Goal: Task Accomplishment & Management: Complete application form

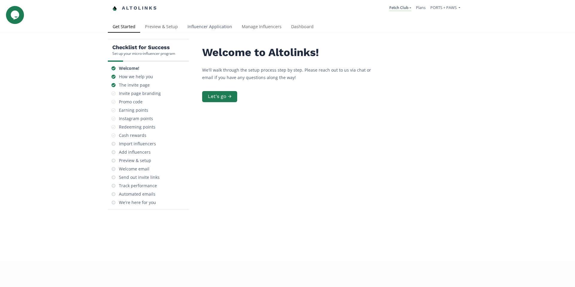
click at [201, 27] on link "Influencer Application" at bounding box center [210, 27] width 54 height 12
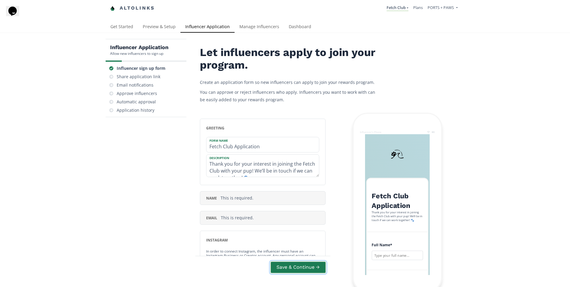
click at [285, 267] on button "Save & Continue →" at bounding box center [298, 267] width 56 height 13
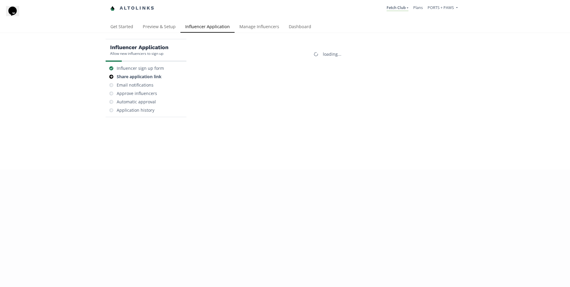
scroll to position [24, 0]
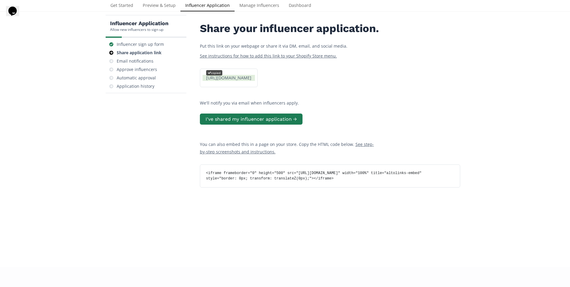
click at [255, 81] on div "https://app.altolinks.com/apply/F6PNSB2N copied" at bounding box center [229, 78] width 52 height 6
click at [255, 81] on div "https://app.altolinks.com/apply/F6PNSB2N click to copy" at bounding box center [229, 78] width 52 height 6
click at [201, 7] on link "Influencer Application" at bounding box center [207, 6] width 54 height 12
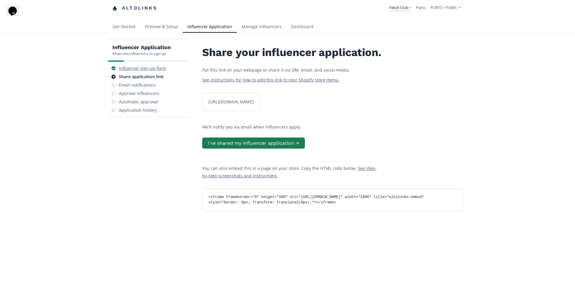
click at [143, 66] on div "Influencer sign up form" at bounding box center [142, 68] width 47 height 6
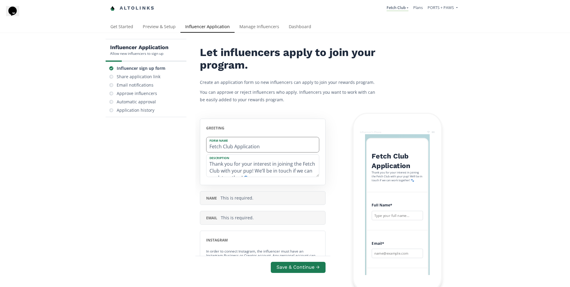
scroll to position [44, 0]
drag, startPoint x: 232, startPoint y: 145, endPoint x: 202, endPoint y: 145, distance: 30.2
click at [202, 145] on div "greeting Form Name Fetch Club Application Description Thank you for your intere…" at bounding box center [263, 152] width 126 height 67
type input "Pup Pack Application"
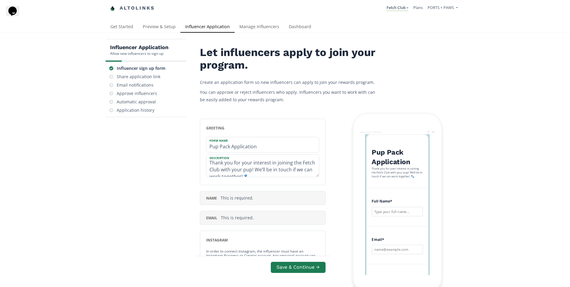
drag, startPoint x: 233, startPoint y: 171, endPoint x: 198, endPoint y: 171, distance: 34.7
type textarea "Thank you for your interest in joining the Pup Pack with your pup! We’ll be in …"
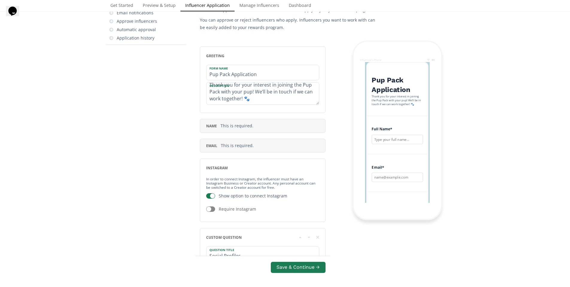
scroll to position [91, 0]
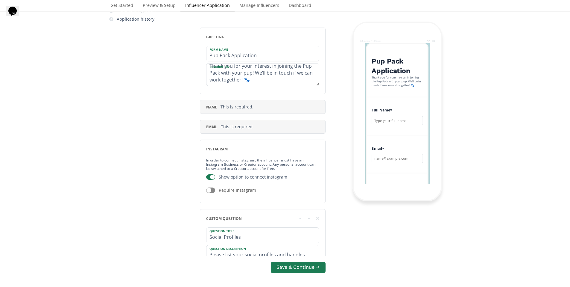
click at [294, 274] on div "Save & Continue →" at bounding box center [262, 271] width 135 height 31
click at [294, 267] on button "Save & Continue →" at bounding box center [298, 267] width 56 height 13
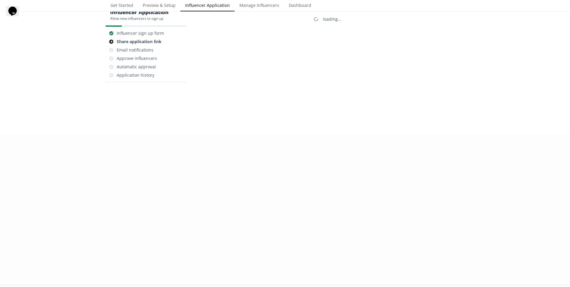
scroll to position [24, 0]
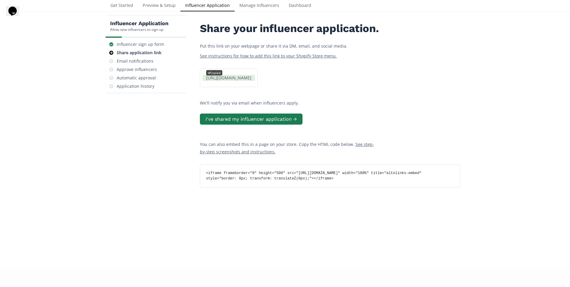
click at [255, 81] on div "https://app.altolinks.com/apply/F6PNSB2N copied" at bounding box center [229, 78] width 52 height 6
click at [131, 6] on link "Get Started" at bounding box center [122, 6] width 32 height 12
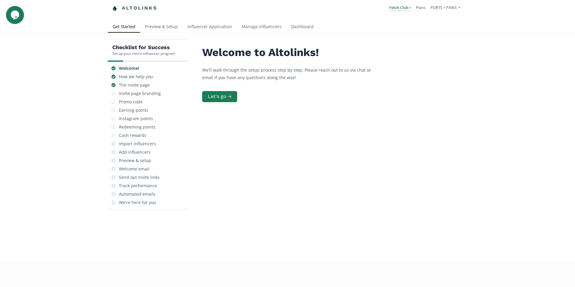
click at [404, 7] on link "Fetch Club" at bounding box center [400, 8] width 22 height 7
click at [377, 21] on span "Fetch Club" at bounding box center [371, 22] width 19 height 5
click at [213, 96] on button "Let's go →" at bounding box center [219, 96] width 37 height 13
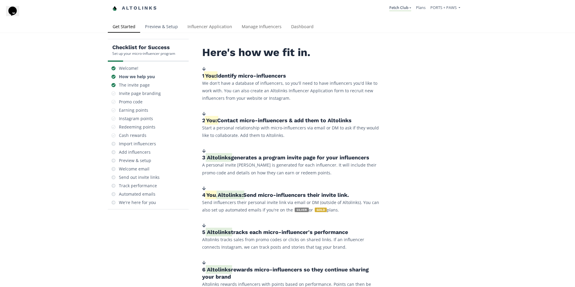
click at [170, 24] on link "Preview & Setup" at bounding box center [161, 27] width 42 height 12
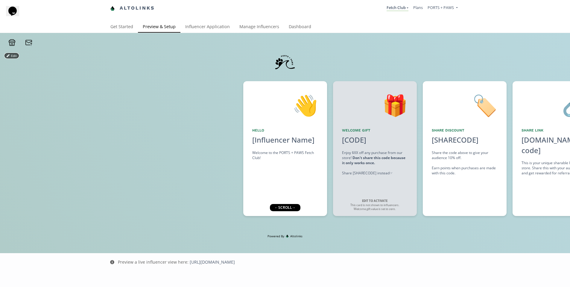
click at [13, 54] on button "Edit" at bounding box center [12, 55] width 14 height 5
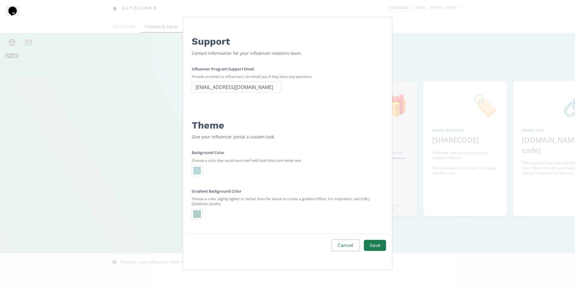
click at [341, 247] on button "Cancel" at bounding box center [345, 245] width 29 height 13
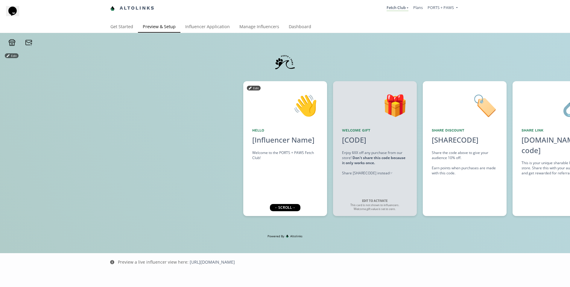
click at [302, 151] on div "Welcome to the PORTS + PAWS Fetch Club!" at bounding box center [285, 155] width 66 height 10
click at [308, 152] on div "Welcome to the PORTS + PAWS Fetch Club!" at bounding box center [285, 155] width 66 height 10
click at [388, 28] on div "Get Started Preview & Setup Influencer Application Manage Influencers Dashboard" at bounding box center [283, 27] width 355 height 12
click at [400, 7] on link "Fetch Club" at bounding box center [398, 8] width 22 height 7
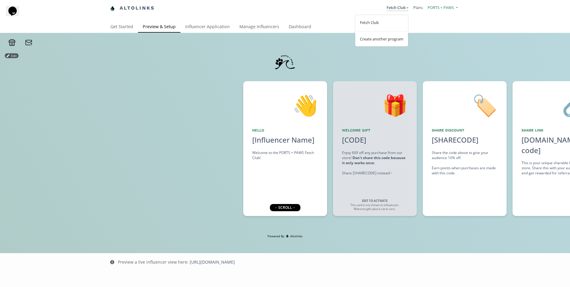
click at [433, 7] on span "PORTS + PAWS" at bounding box center [441, 7] width 26 height 5
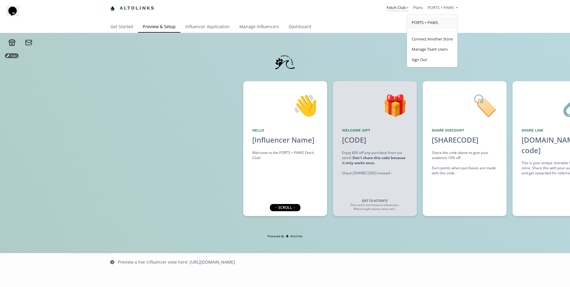
click at [425, 25] on span "PORTS + PAWS" at bounding box center [425, 22] width 26 height 5
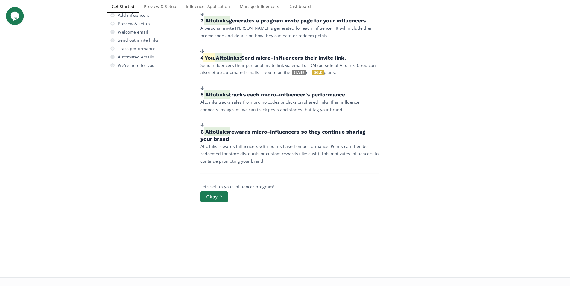
scroll to position [212, 0]
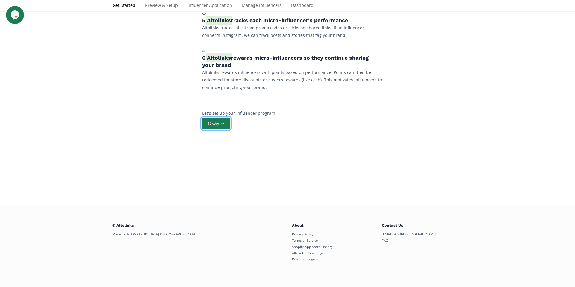
click at [210, 124] on button "Okay →" at bounding box center [216, 123] width 30 height 13
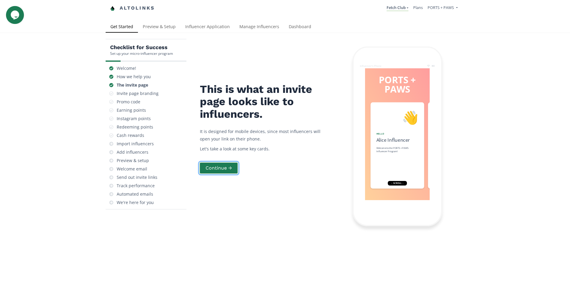
click at [217, 169] on button "Continue →" at bounding box center [219, 168] width 40 height 13
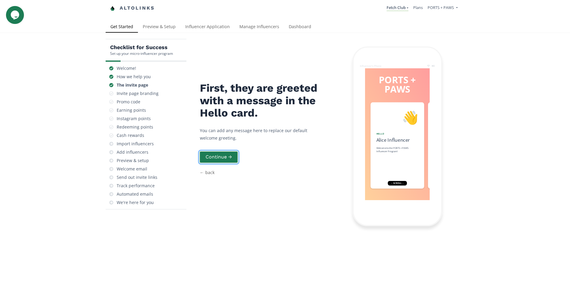
scroll to position [24, 0]
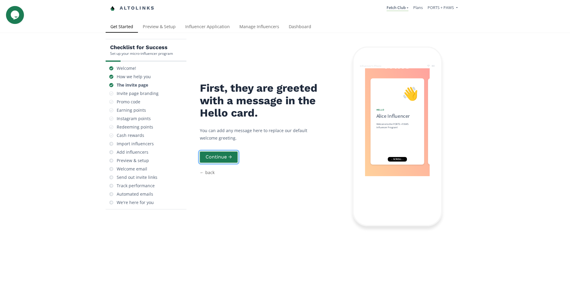
click at [223, 151] on button "Continue →" at bounding box center [219, 157] width 40 height 13
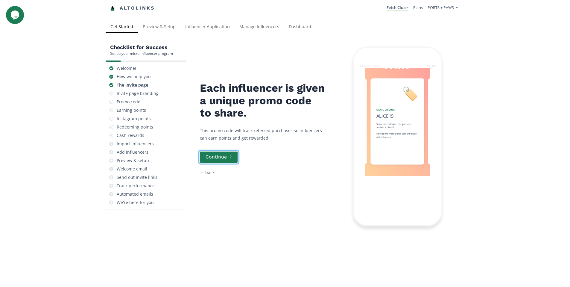
click at [223, 151] on button "Continue →" at bounding box center [219, 157] width 40 height 13
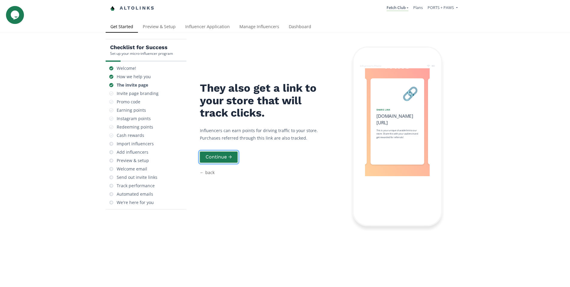
click at [223, 151] on button "Continue →" at bounding box center [219, 157] width 40 height 13
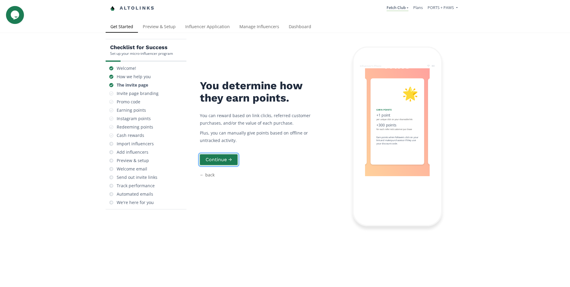
click at [223, 153] on button "Continue →" at bounding box center [219, 159] width 40 height 13
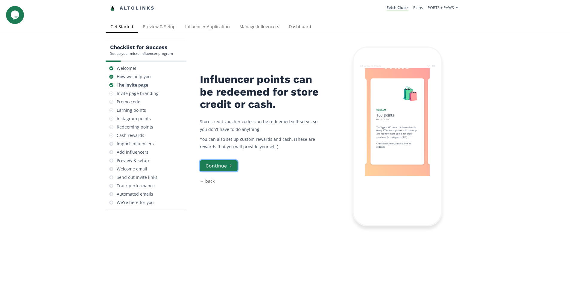
scroll to position [0, 0]
click at [301, 29] on link "Dashboard" at bounding box center [300, 27] width 32 height 12
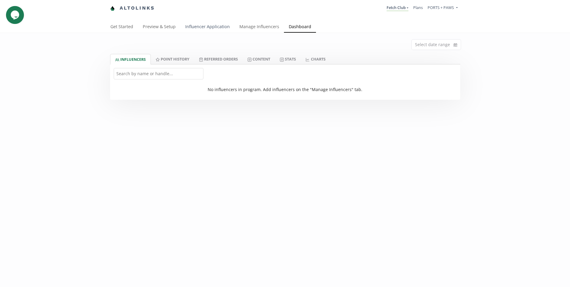
click at [183, 28] on link "Influencer Application" at bounding box center [207, 27] width 54 height 12
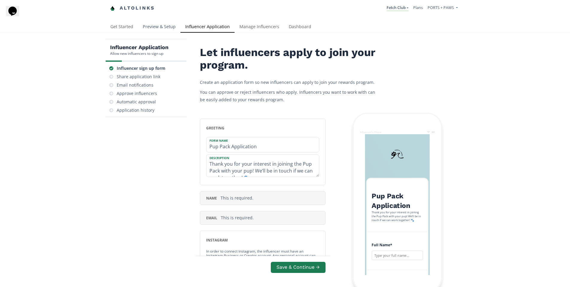
click at [162, 25] on link "Preview & Setup" at bounding box center [159, 27] width 42 height 12
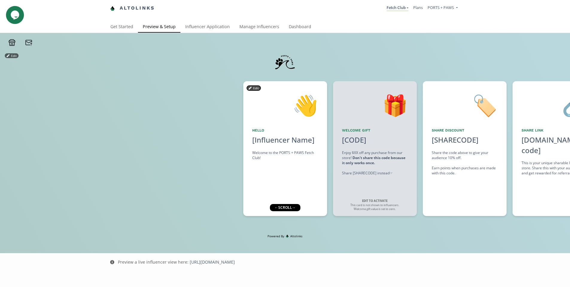
click at [251, 89] on button "Edit" at bounding box center [254, 88] width 14 height 5
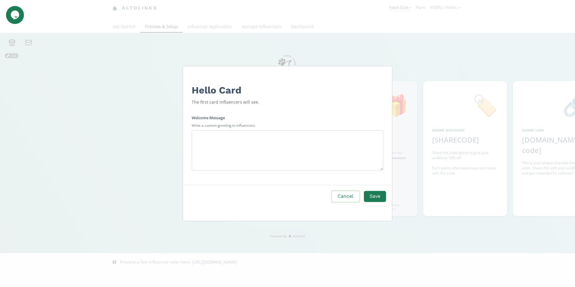
click at [343, 195] on button "Cancel" at bounding box center [345, 196] width 29 height 13
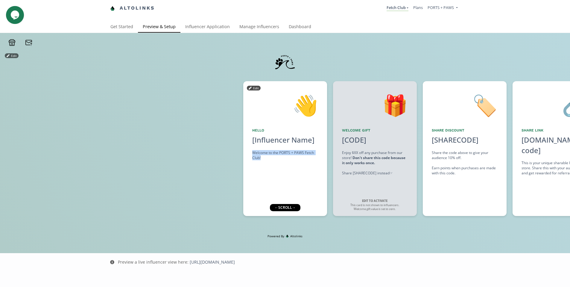
drag, startPoint x: 263, startPoint y: 157, endPoint x: 251, endPoint y: 154, distance: 12.2
click at [251, 154] on div "👋 Hello [Influencer Name] Welcome to the PORTS + PAWS Fetch Club! Edit" at bounding box center [285, 148] width 84 height 135
copy div "Welcome to the PORTS + PAWS Fetch Club!"
click at [254, 87] on button "Edit" at bounding box center [254, 88] width 14 height 5
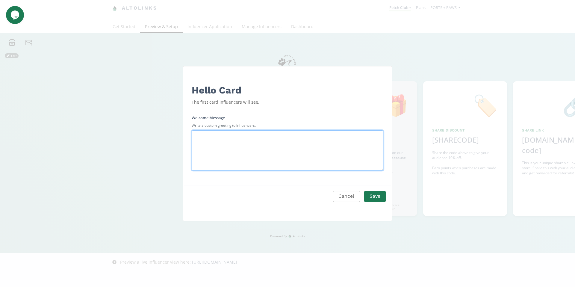
click at [254, 146] on textarea "Edit Program" at bounding box center [288, 150] width 192 height 40
paste textarea "Welcome to the PORTS + PAWS Fetch Club!"
click at [273, 136] on textarea "Welcome to the PORTS + PAWS Fetch Club!" at bounding box center [288, 150] width 192 height 40
click at [283, 139] on textarea "Welcome to the PORTS + PAWS Pup Club!" at bounding box center [288, 150] width 192 height 40
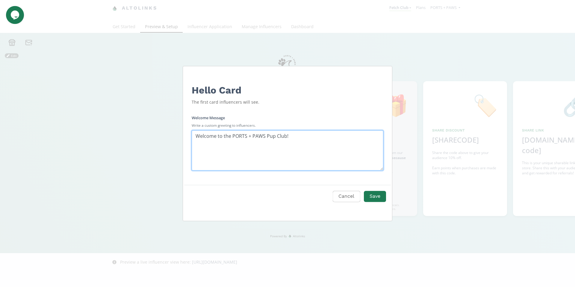
click at [283, 139] on textarea "Welcome to the PORTS + PAWS Pup Club!" at bounding box center [288, 150] width 192 height 40
type textarea "Welcome to the PORTS + PAWS Pup Pack!"
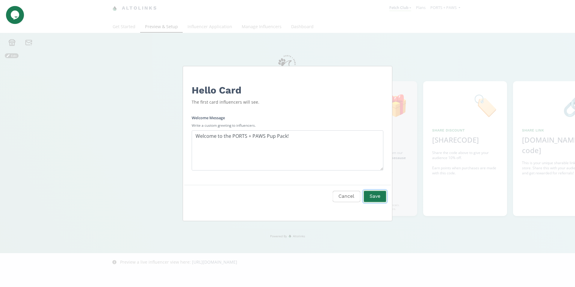
click at [380, 198] on button "Save" at bounding box center [375, 196] width 24 height 13
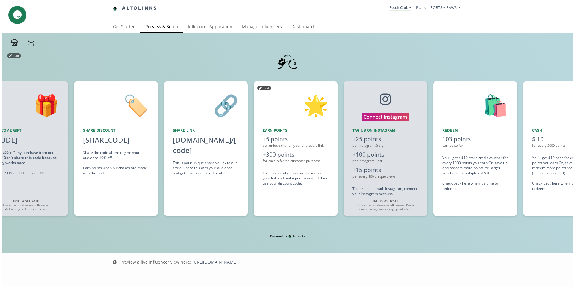
scroll to position [0, 359]
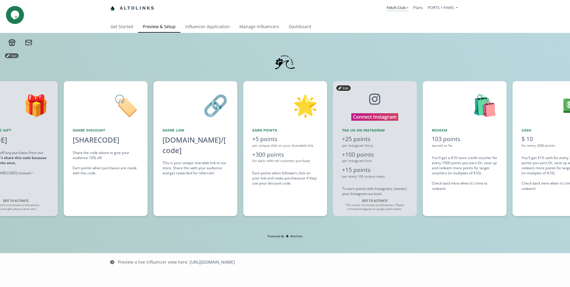
click at [344, 88] on button "Edit" at bounding box center [344, 88] width 14 height 5
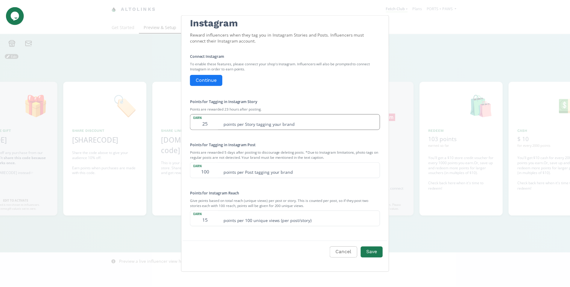
scroll to position [21, 0]
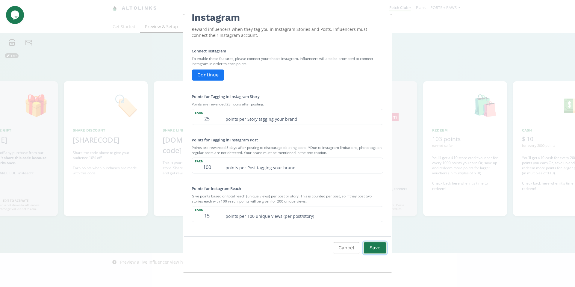
click at [371, 251] on button "Save" at bounding box center [375, 247] width 24 height 13
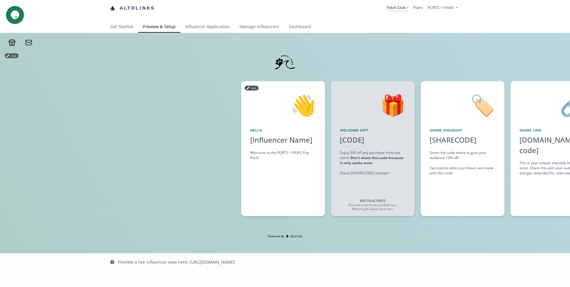
scroll to position [0, 0]
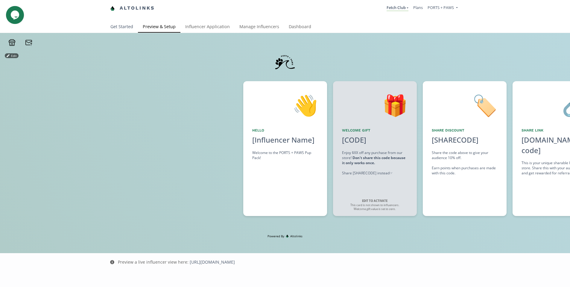
click at [121, 25] on link "Get Started" at bounding box center [122, 27] width 32 height 12
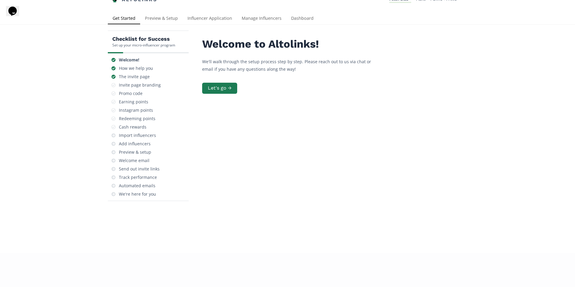
scroll to position [16, 0]
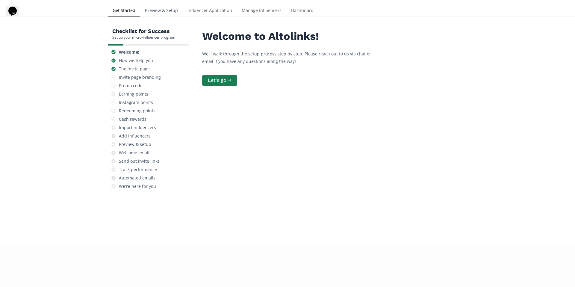
click at [164, 10] on link "Preview & Setup" at bounding box center [161, 11] width 42 height 12
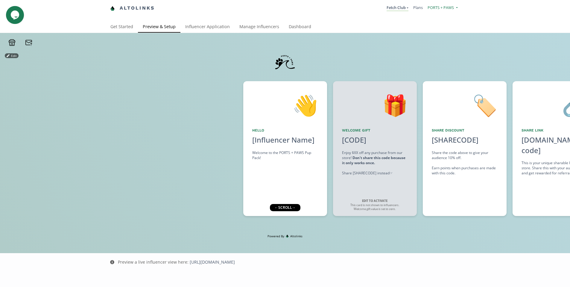
click at [433, 5] on span "PORTS + PAWS" at bounding box center [441, 7] width 26 height 5
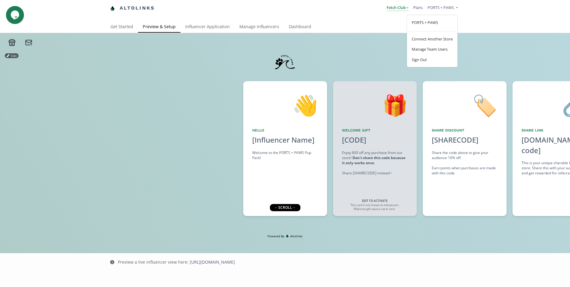
click at [398, 7] on link "Fetch Club" at bounding box center [398, 8] width 22 height 7
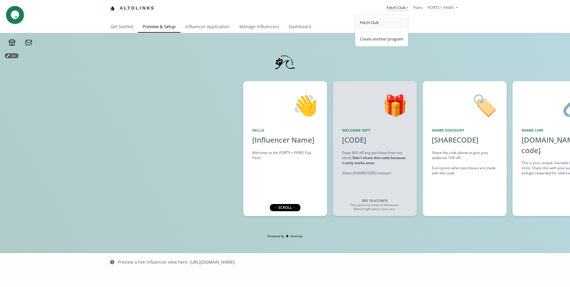
click at [367, 21] on span "Fetch Club" at bounding box center [369, 22] width 19 height 5
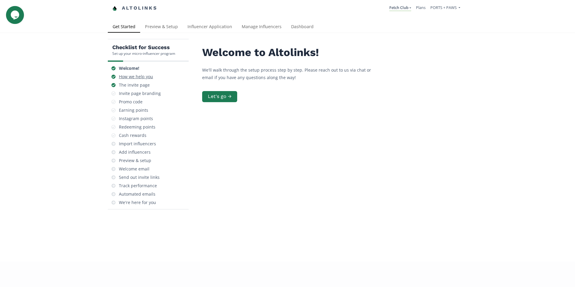
click at [130, 76] on div "How we help you" at bounding box center [136, 77] width 34 height 6
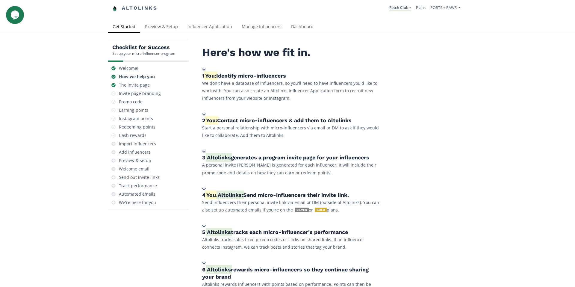
click at [133, 82] on div "The invite page" at bounding box center [134, 85] width 31 height 6
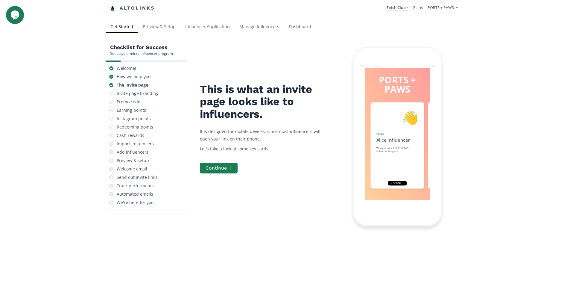
click at [130, 92] on div "Invite page branding" at bounding box center [138, 93] width 42 height 6
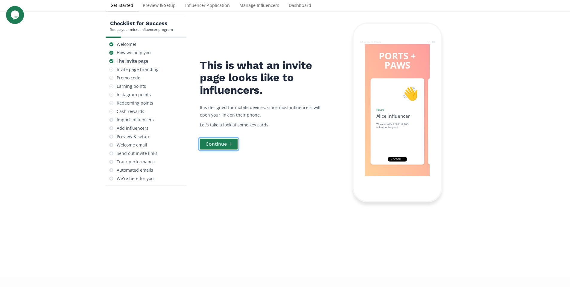
click at [231, 140] on button "Continue →" at bounding box center [219, 144] width 40 height 13
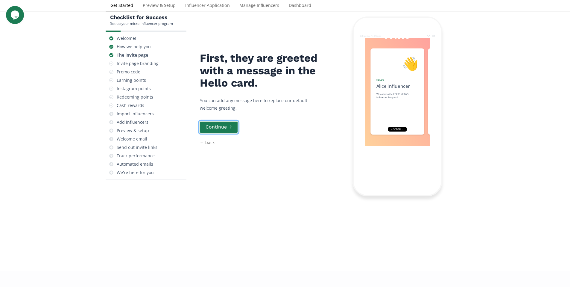
click at [226, 126] on button "Continue →" at bounding box center [219, 127] width 40 height 13
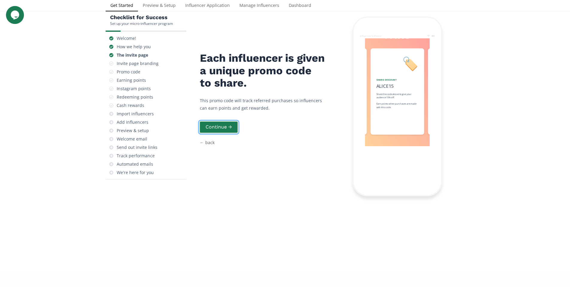
click at [226, 126] on button "Continue →" at bounding box center [219, 127] width 40 height 13
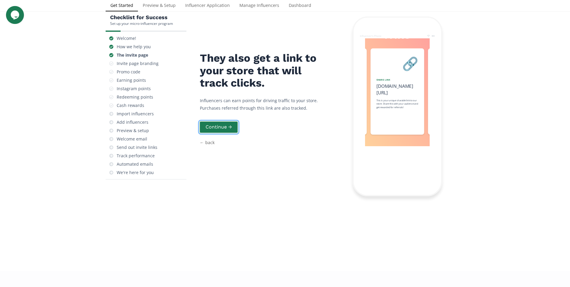
click at [226, 126] on button "Continue →" at bounding box center [219, 127] width 40 height 13
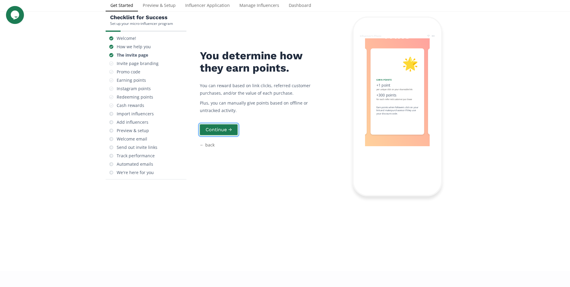
click at [226, 126] on button "Continue →" at bounding box center [219, 129] width 40 height 13
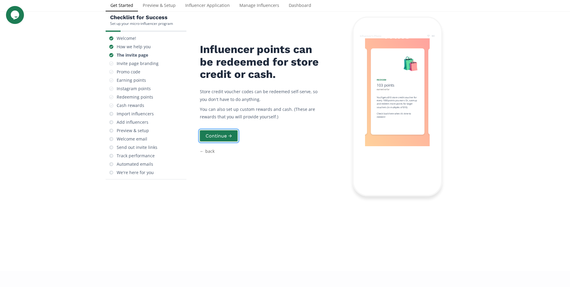
scroll to position [0, 359]
click at [221, 135] on button "Continue →" at bounding box center [219, 135] width 40 height 13
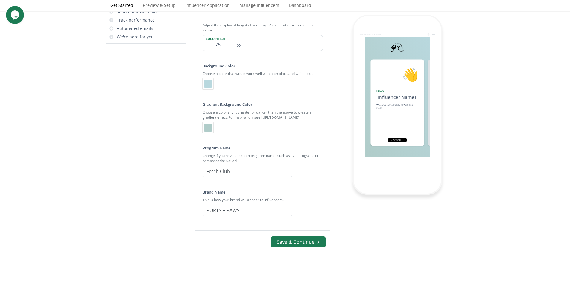
scroll to position [168, 0]
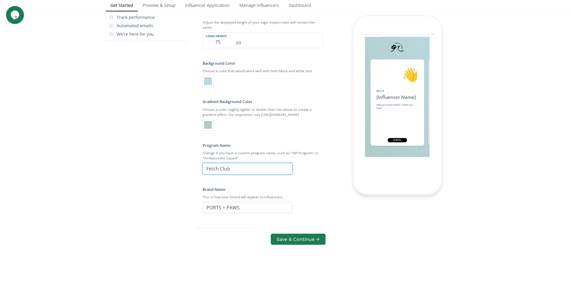
drag, startPoint x: 239, startPoint y: 164, endPoint x: 246, endPoint y: 169, distance: 8.4
click at [246, 169] on input "Fetch Club" at bounding box center [248, 168] width 90 height 11
type input "Pup Pack"
click at [306, 239] on button "Save & Continue →" at bounding box center [298, 239] width 56 height 13
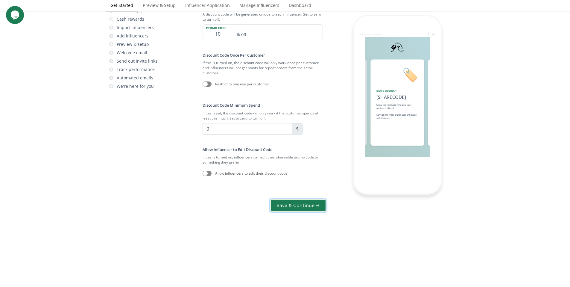
click at [296, 207] on button "Save & Continue →" at bounding box center [298, 205] width 56 height 13
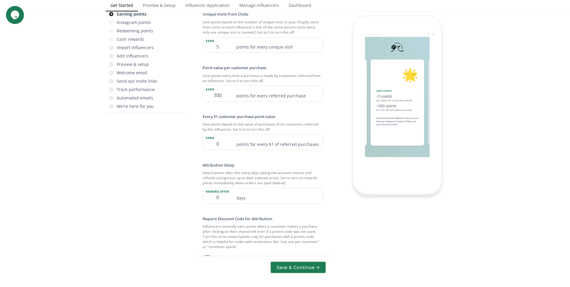
scroll to position [114, 0]
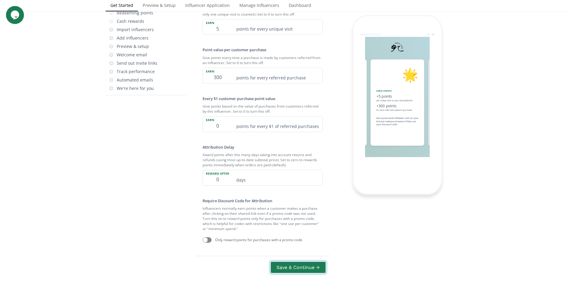
click at [303, 267] on button "Save & Continue →" at bounding box center [298, 267] width 56 height 13
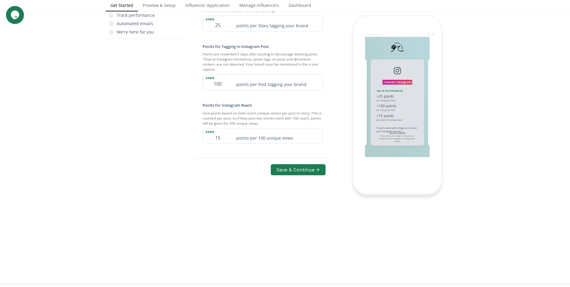
scroll to position [178, 0]
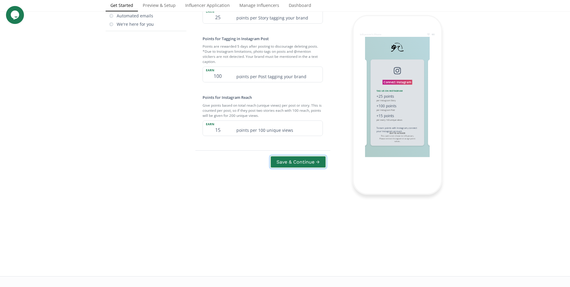
click at [296, 162] on button "Save & Continue →" at bounding box center [298, 161] width 56 height 13
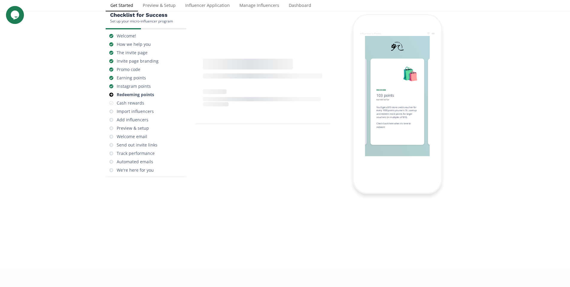
scroll to position [24, 0]
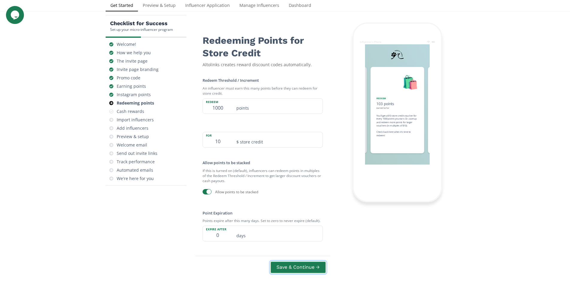
click at [295, 269] on button "Save & Continue →" at bounding box center [298, 267] width 56 height 13
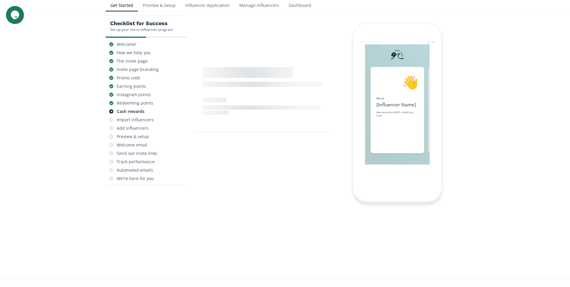
scroll to position [0, 628]
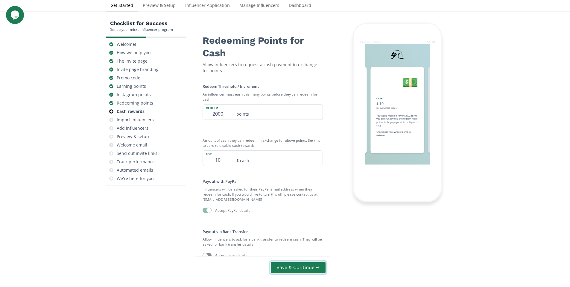
click at [309, 265] on button "Save & Continue →" at bounding box center [298, 267] width 56 height 13
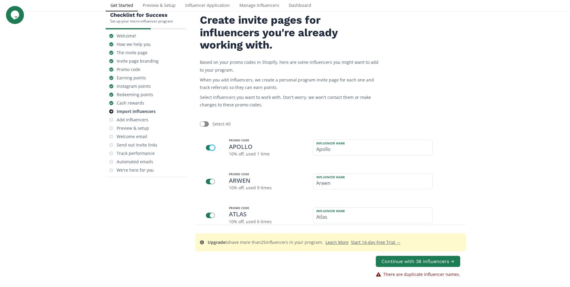
click at [210, 147] on div at bounding box center [212, 147] width 5 height 5
checkbox input "false"
click at [211, 182] on div at bounding box center [212, 181] width 5 height 5
checkbox input "false"
click at [208, 216] on div at bounding box center [210, 214] width 9 height 5
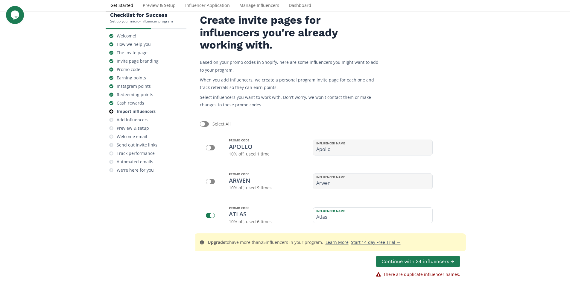
checkbox input "false"
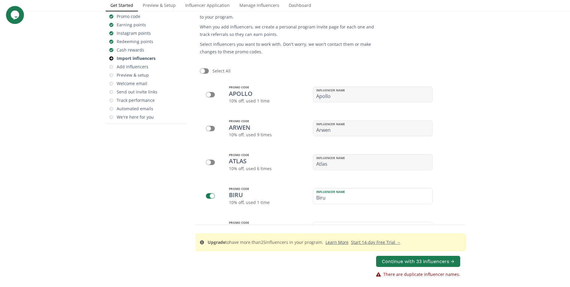
click at [210, 195] on div at bounding box center [212, 195] width 5 height 5
checkbox input "false"
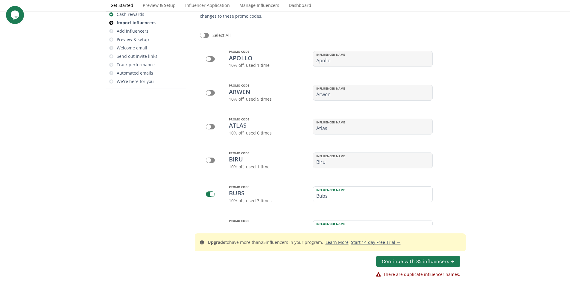
scroll to position [160, 0]
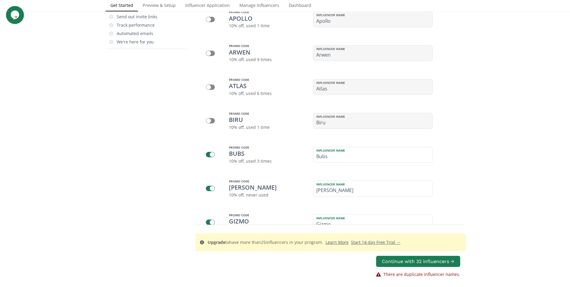
click at [210, 154] on div at bounding box center [212, 154] width 5 height 5
checkbox input "false"
click at [210, 187] on div at bounding box center [212, 188] width 5 height 5
checkbox input "false"
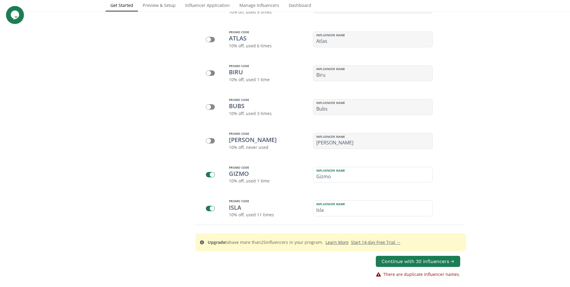
scroll to position [213, 0]
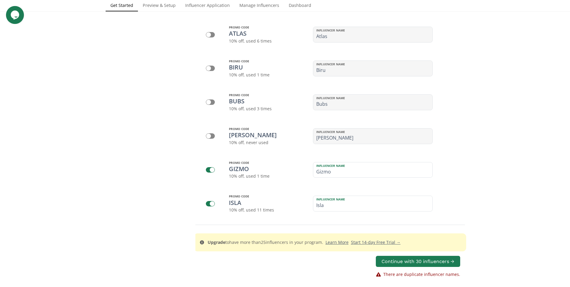
click at [210, 168] on div at bounding box center [212, 169] width 5 height 5
checkbox input "false"
click at [210, 203] on div at bounding box center [212, 203] width 5 height 5
checkbox input "false"
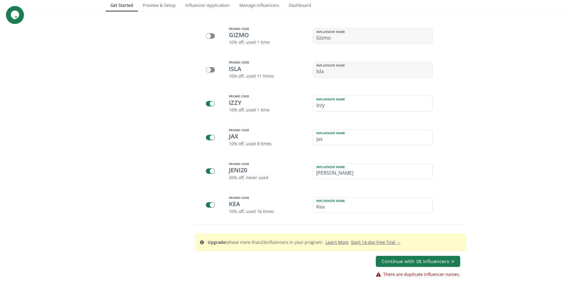
scroll to position [380, 0]
click at [212, 70] on div at bounding box center [212, 70] width 5 height 5
checkbox input "false"
click at [209, 103] on div at bounding box center [210, 103] width 9 height 5
checkbox input "false"
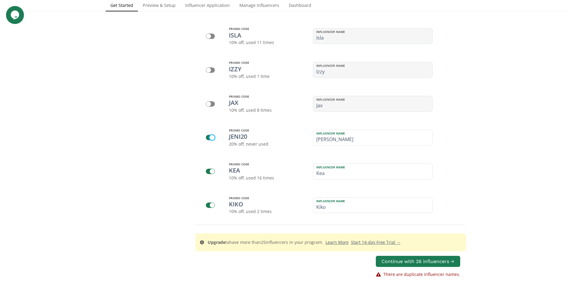
click at [211, 139] on div at bounding box center [212, 137] width 5 height 5
checkbox input "false"
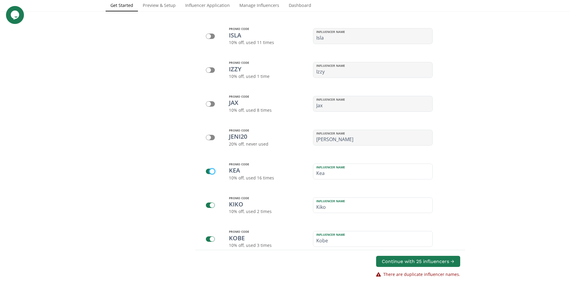
click at [210, 170] on div at bounding box center [212, 171] width 5 height 5
checkbox input "false"
click at [209, 204] on div at bounding box center [210, 204] width 9 height 5
checkbox input "false"
click at [209, 241] on div at bounding box center [210, 238] width 9 height 5
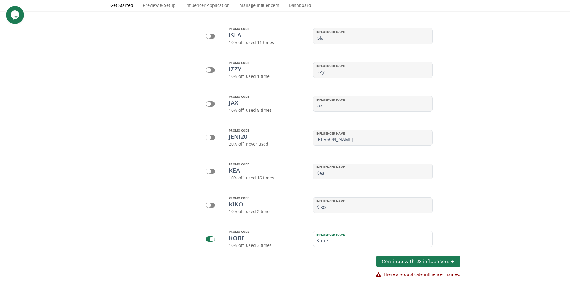
checkbox input "false"
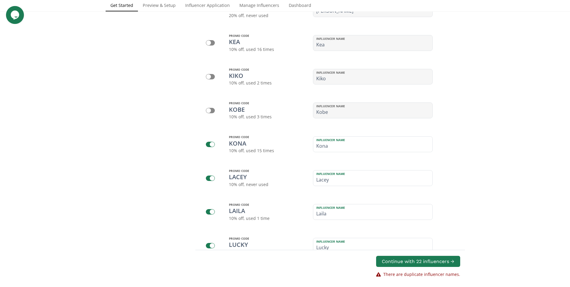
scroll to position [514, 0]
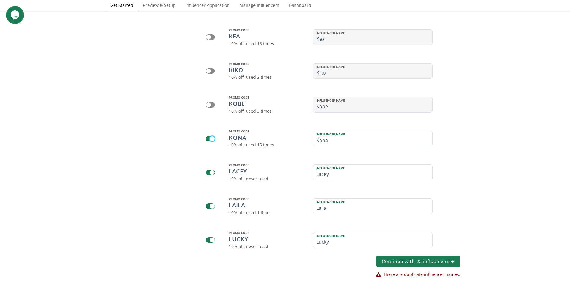
click at [210, 138] on div at bounding box center [212, 138] width 5 height 5
checkbox input "false"
click at [210, 175] on div at bounding box center [210, 172] width 9 height 5
checkbox input "false"
click at [208, 206] on div at bounding box center [210, 205] width 9 height 5
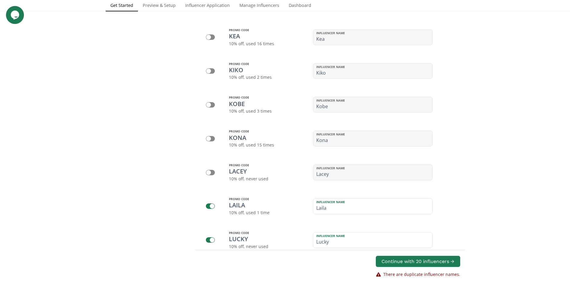
checkbox input "false"
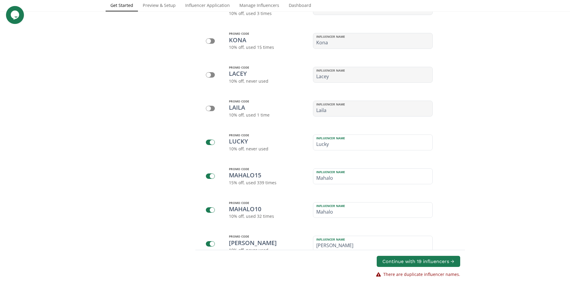
scroll to position [620, 0]
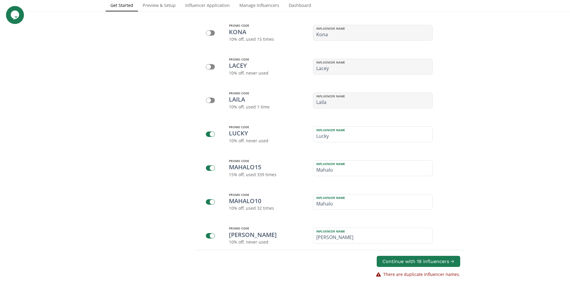
click at [209, 132] on div at bounding box center [210, 133] width 9 height 5
checkbox input "false"
click at [212, 168] on div at bounding box center [212, 167] width 5 height 5
checkbox input "false"
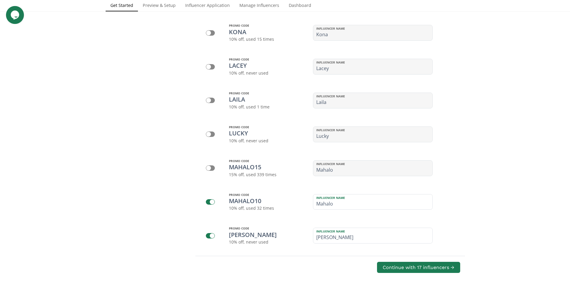
click at [209, 202] on div at bounding box center [210, 201] width 9 height 5
checkbox input "false"
click at [206, 234] on div at bounding box center [210, 235] width 9 height 5
checkbox input "false"
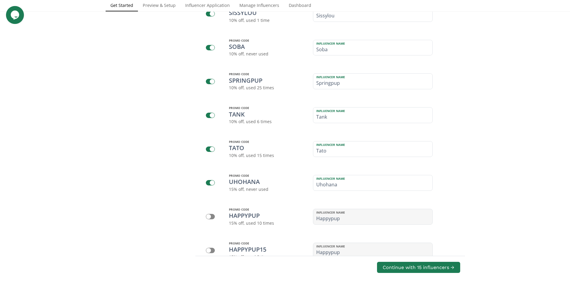
scroll to position [1187, 0]
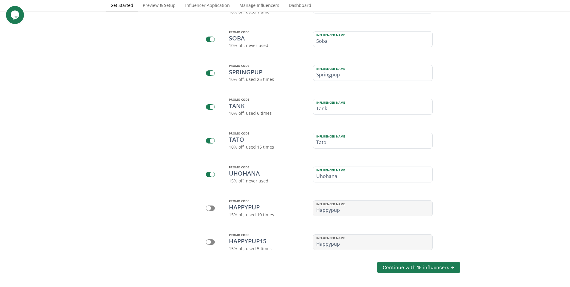
click at [210, 175] on div at bounding box center [212, 174] width 5 height 5
checkbox input "false"
click at [209, 143] on div at bounding box center [210, 140] width 9 height 5
checkbox input "false"
click at [211, 107] on div at bounding box center [212, 106] width 5 height 5
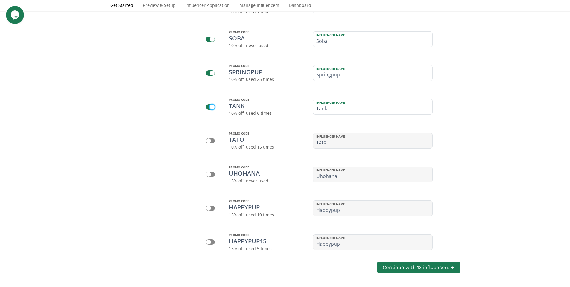
checkbox input "false"
click at [211, 71] on div at bounding box center [212, 73] width 5 height 5
checkbox input "false"
click at [212, 37] on div at bounding box center [212, 39] width 5 height 5
checkbox input "false"
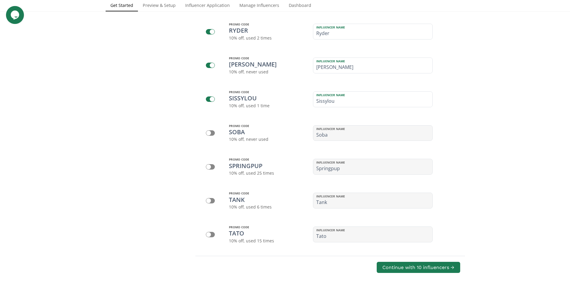
scroll to position [1085, 0]
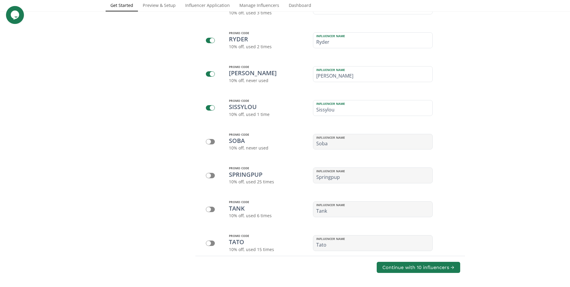
click at [211, 110] on div at bounding box center [212, 107] width 5 height 5
checkbox input "false"
click at [210, 73] on div at bounding box center [212, 74] width 5 height 5
checkbox input "false"
click at [210, 39] on div at bounding box center [212, 40] width 5 height 5
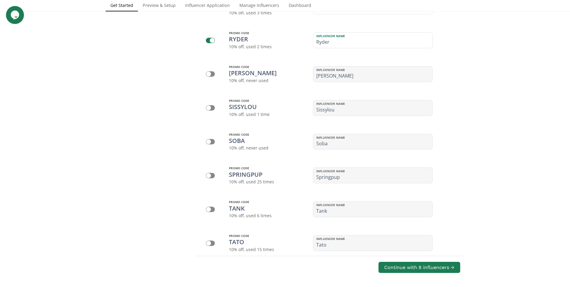
checkbox input "false"
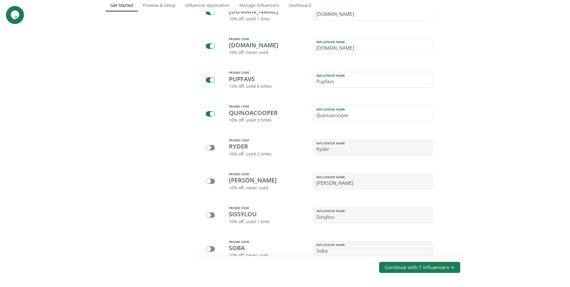
scroll to position [974, 0]
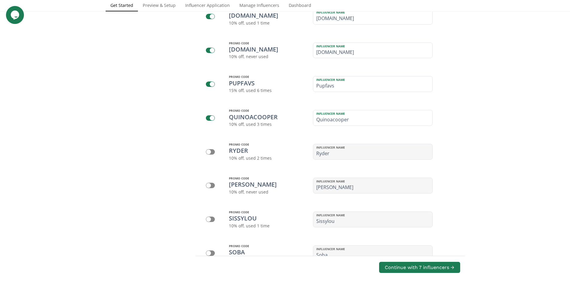
click at [209, 117] on div at bounding box center [210, 117] width 9 height 5
checkbox input "false"
click at [210, 84] on div at bounding box center [212, 84] width 5 height 5
checkbox input "false"
click at [210, 49] on div at bounding box center [212, 50] width 5 height 5
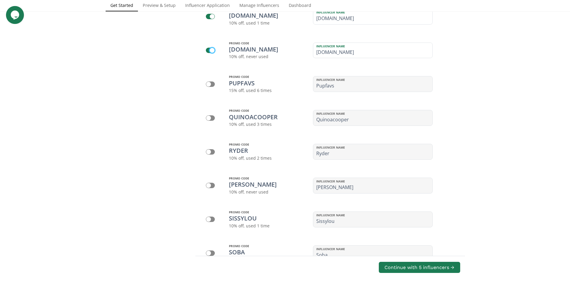
checkbox input "false"
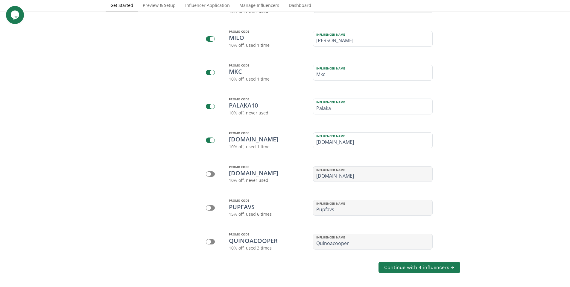
scroll to position [842, 0]
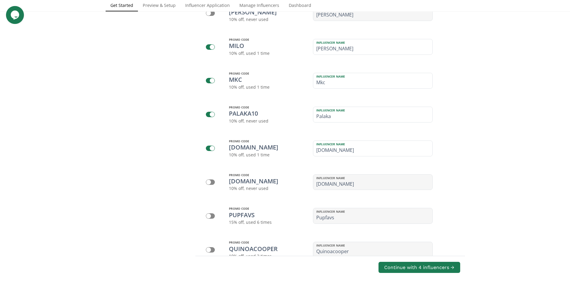
click at [208, 148] on div at bounding box center [210, 147] width 9 height 5
checkbox input "false"
click at [209, 113] on div at bounding box center [210, 114] width 9 height 5
checkbox input "false"
click at [211, 77] on div at bounding box center [212, 81] width 13 height 22
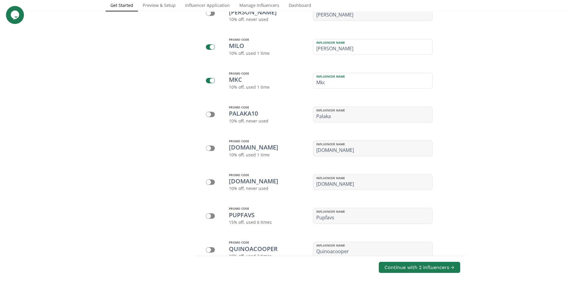
click at [210, 44] on div at bounding box center [212, 46] width 13 height 7
click at [210, 46] on div at bounding box center [212, 47] width 5 height 5
checkbox input "false"
click at [211, 78] on div at bounding box center [212, 80] width 5 height 5
checkbox input "false"
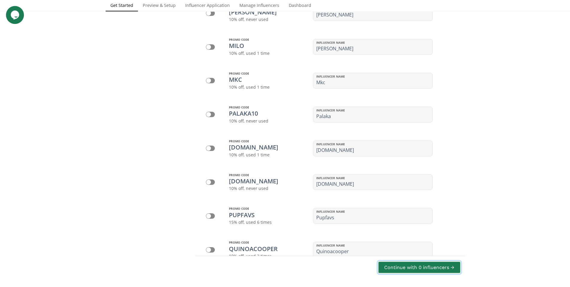
click at [438, 265] on button "Continue with 0 influencers →" at bounding box center [419, 267] width 83 height 13
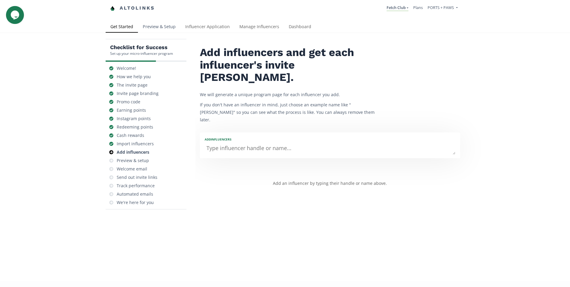
click at [150, 27] on link "Preview & Setup" at bounding box center [159, 27] width 42 height 12
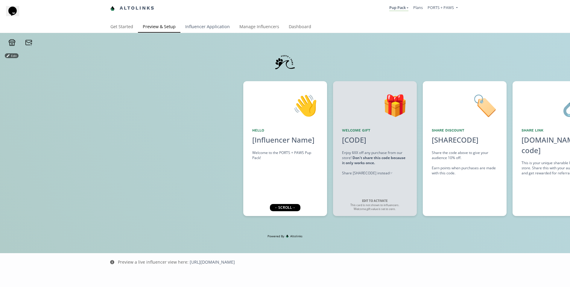
click at [215, 28] on link "Influencer Application" at bounding box center [207, 27] width 54 height 12
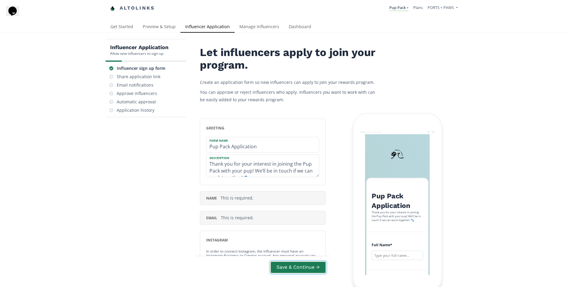
click at [321, 268] on button "Save & Continue →" at bounding box center [298, 267] width 56 height 13
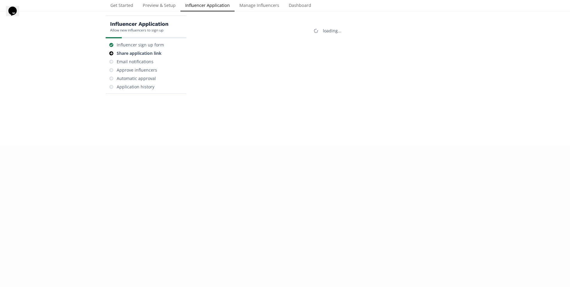
scroll to position [24, 0]
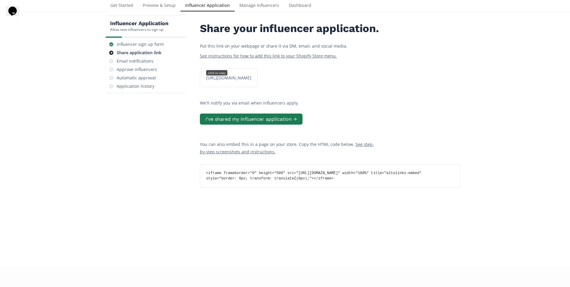
click at [255, 81] on div "[URL][DOMAIN_NAME] click to copy" at bounding box center [229, 78] width 52 height 6
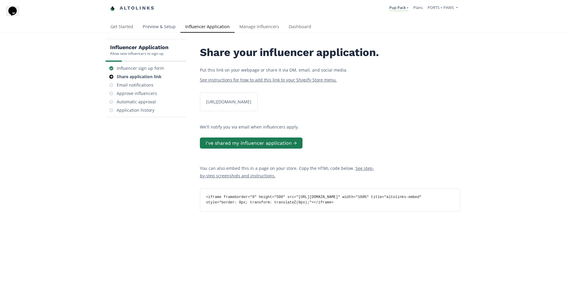
click at [161, 26] on link "Preview & Setup" at bounding box center [159, 27] width 42 height 12
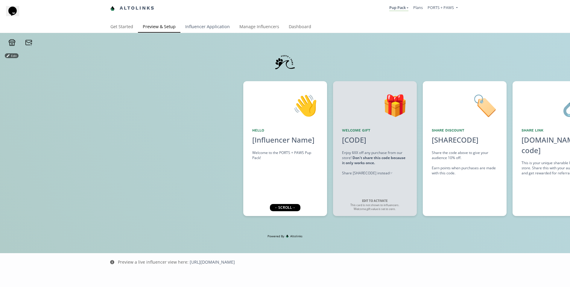
click at [199, 25] on link "Influencer Application" at bounding box center [207, 27] width 54 height 12
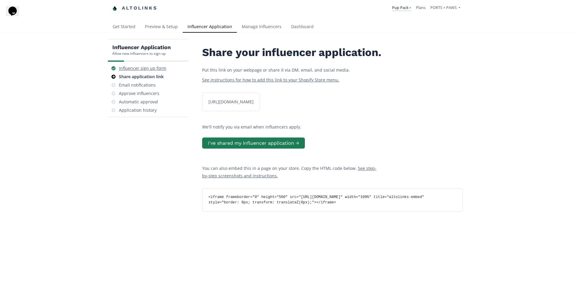
click at [143, 69] on div "Influencer sign up form" at bounding box center [142, 68] width 47 height 6
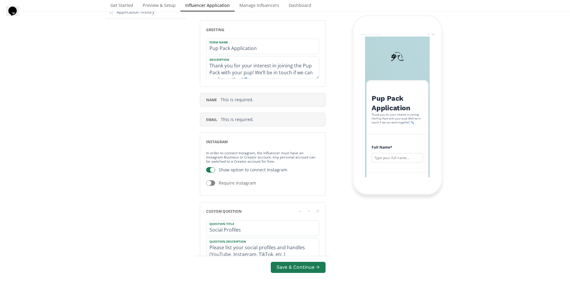
scroll to position [98, 0]
click at [311, 270] on button "Save & Continue →" at bounding box center [298, 267] width 56 height 13
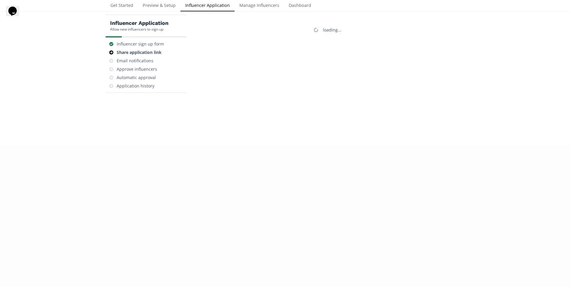
scroll to position [24, 0]
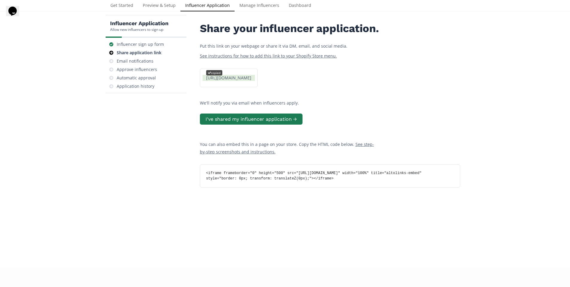
click at [255, 81] on div "[URL][DOMAIN_NAME] copied" at bounding box center [229, 78] width 52 height 6
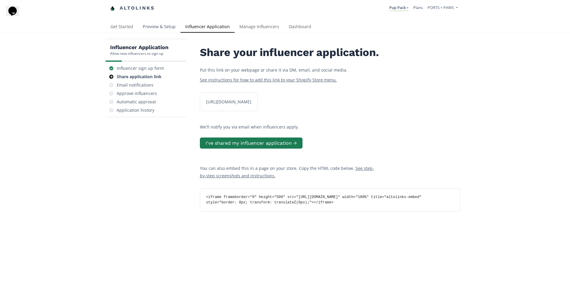
click at [148, 26] on link "Preview & Setup" at bounding box center [159, 27] width 42 height 12
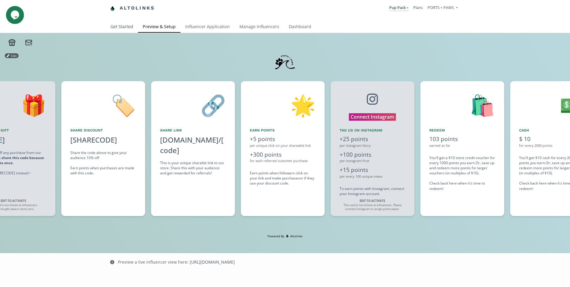
scroll to position [0, 359]
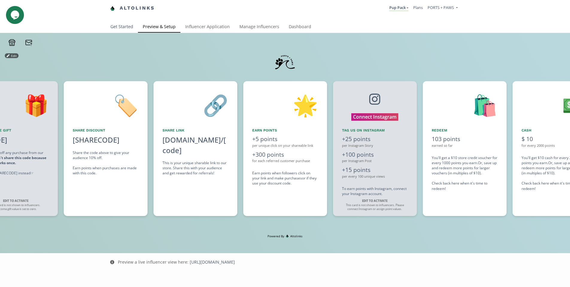
click at [120, 28] on link "Get Started" at bounding box center [122, 27] width 32 height 12
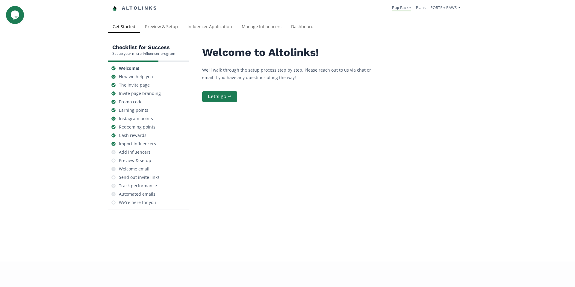
click at [129, 83] on div "The invite page" at bounding box center [134, 85] width 31 height 6
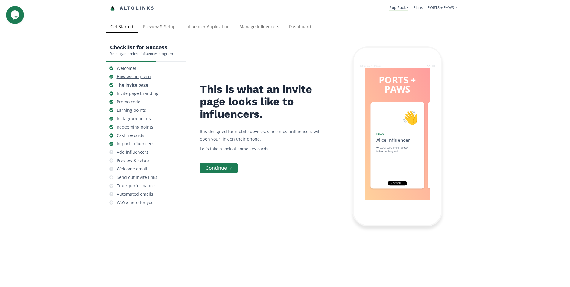
click at [133, 77] on div "How we help you" at bounding box center [134, 77] width 34 height 6
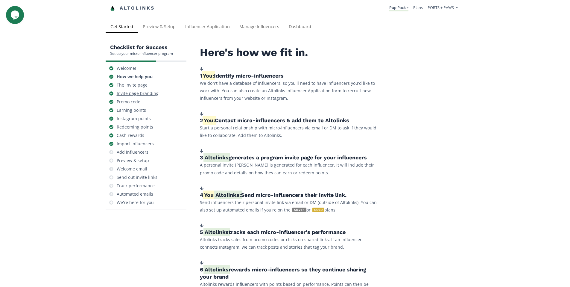
click at [126, 92] on div "Invite page branding" at bounding box center [138, 93] width 42 height 6
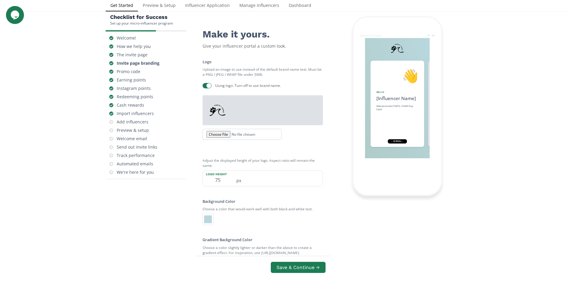
scroll to position [30, 0]
click at [204, 7] on link "Influencer Application" at bounding box center [207, 6] width 54 height 12
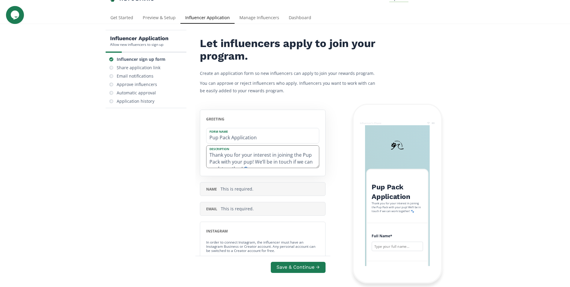
scroll to position [7, 0]
